Goal: Information Seeking & Learning: Check status

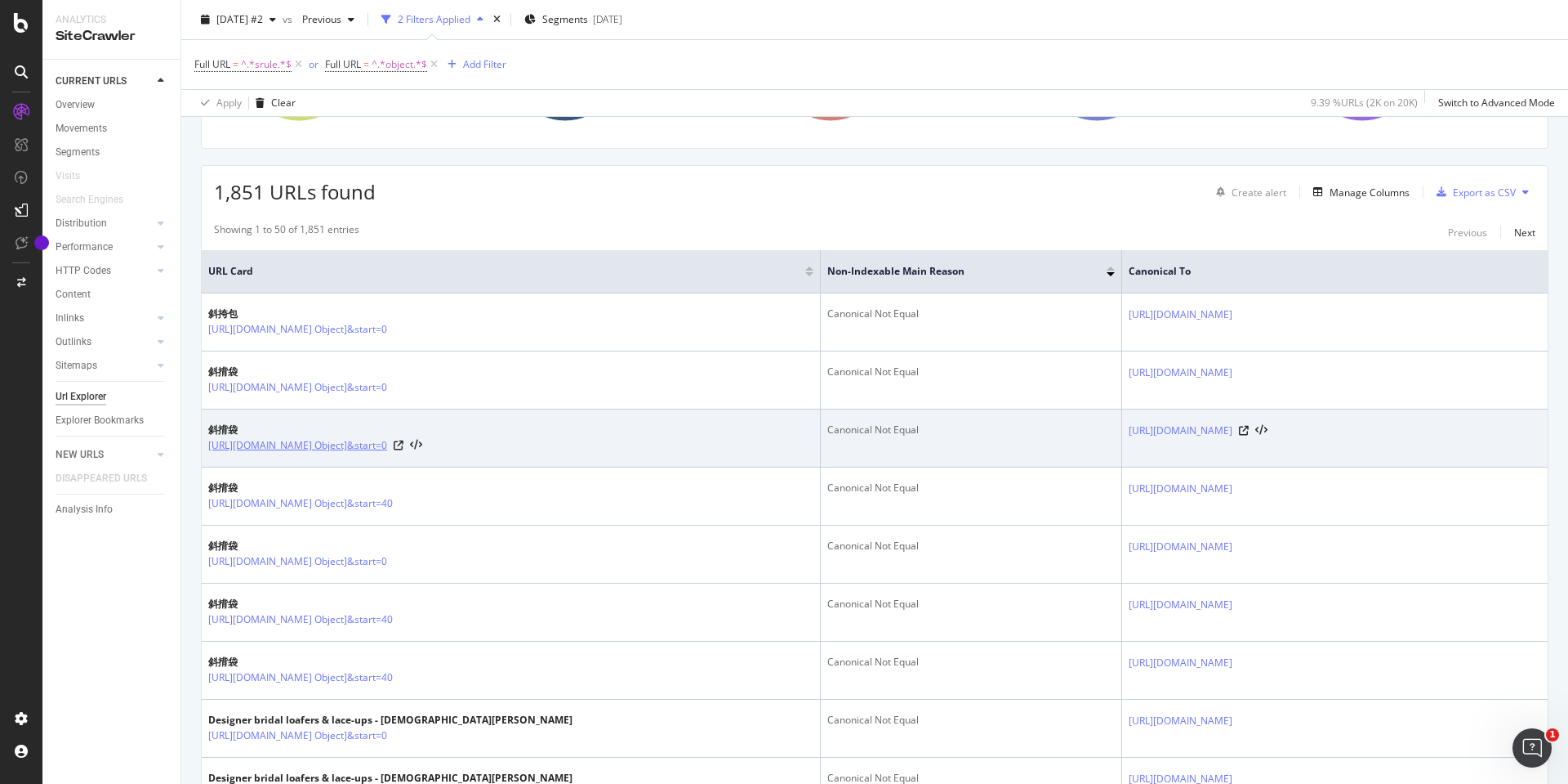
scroll to position [246, 0]
